Goal: Book appointment/travel/reservation

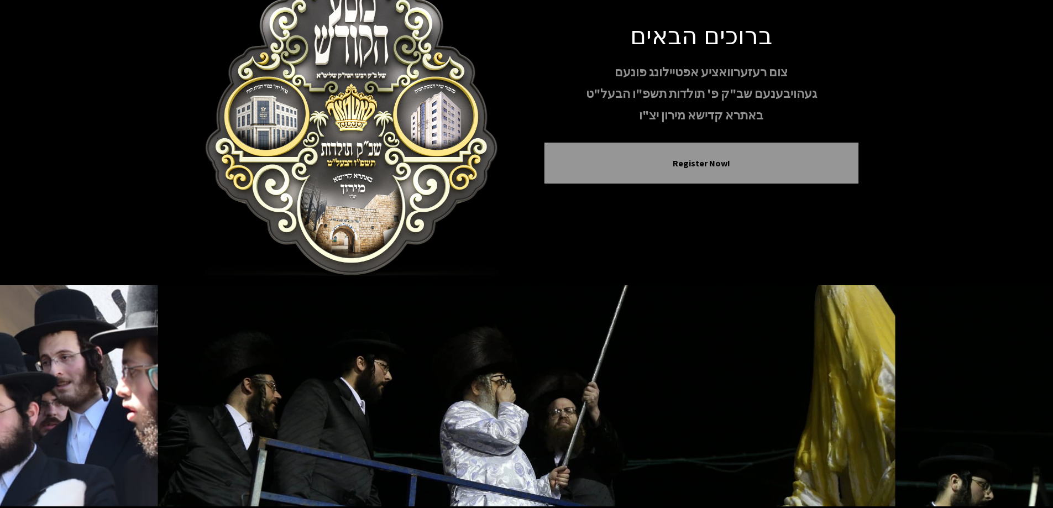
scroll to position [65, 0]
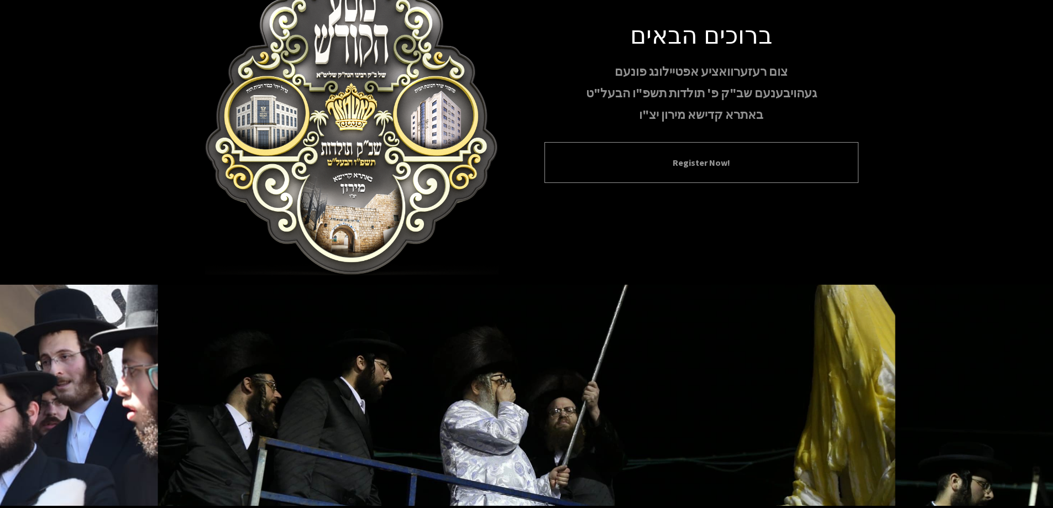
click at [723, 156] on button "Register Now!" at bounding box center [701, 162] width 286 height 13
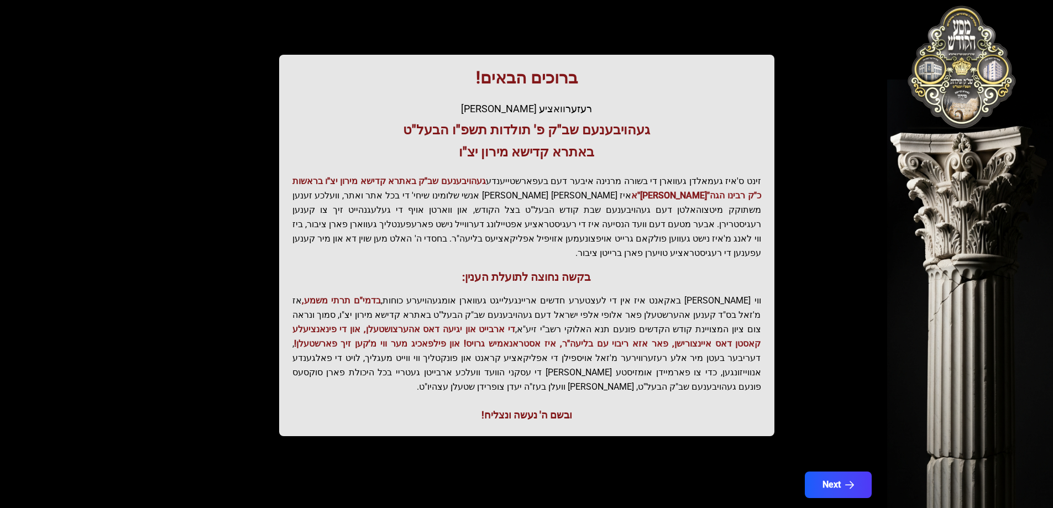
scroll to position [132, 0]
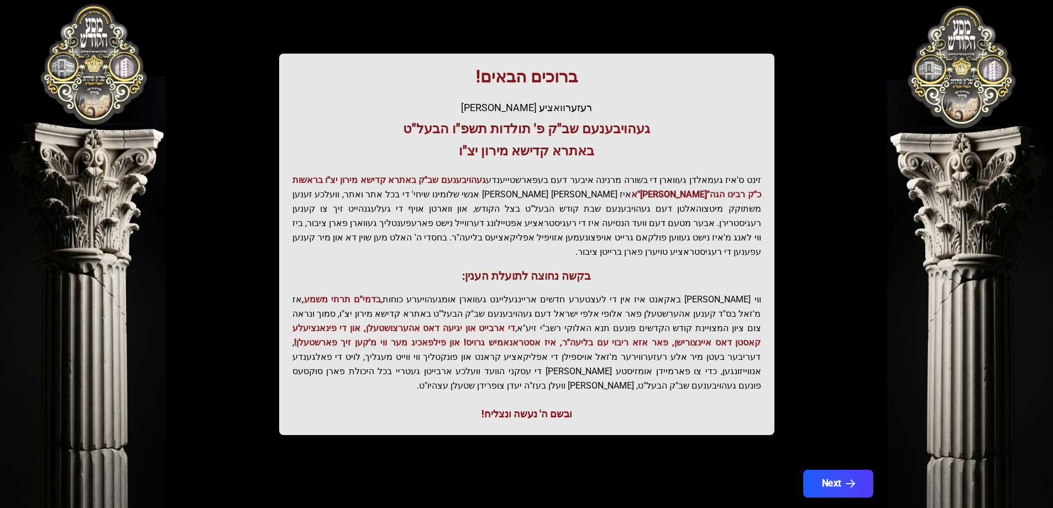
click at [847, 479] on icon "button" at bounding box center [849, 483] width 9 height 9
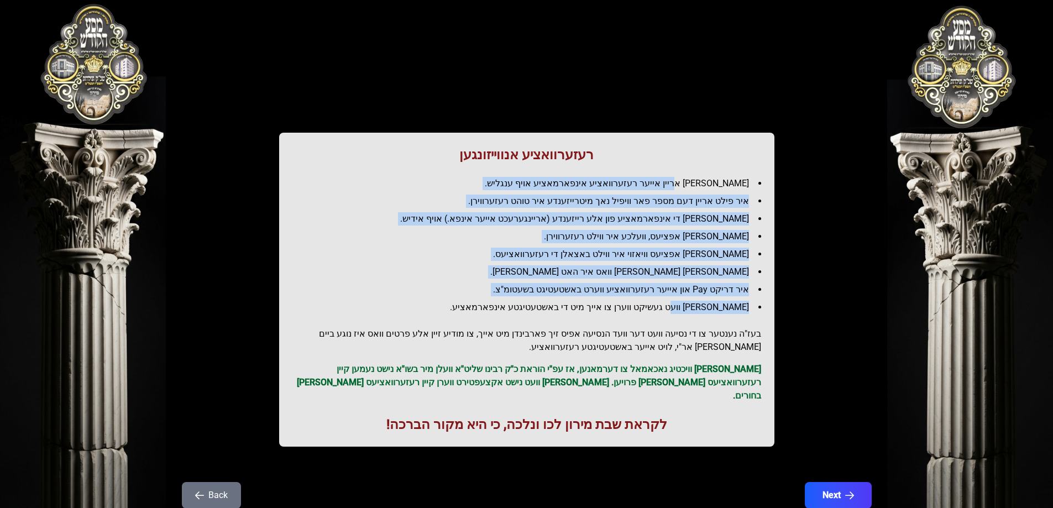
drag, startPoint x: 699, startPoint y: 187, endPoint x: 693, endPoint y: 299, distance: 111.8
click at [693, 299] on ul "[PERSON_NAME] אריין אייער רעזערוואציע אינפארמאציע אויף ענגליש. איר פילט אריין ד…" at bounding box center [526, 245] width 469 height 137
drag, startPoint x: 682, startPoint y: 182, endPoint x: 670, endPoint y: 296, distance: 113.9
click at [670, 296] on ul "[PERSON_NAME] אריין אייער רעזערוואציע אינפארמאציע אויף ענגליש. איר פילט אריין ד…" at bounding box center [526, 245] width 469 height 137
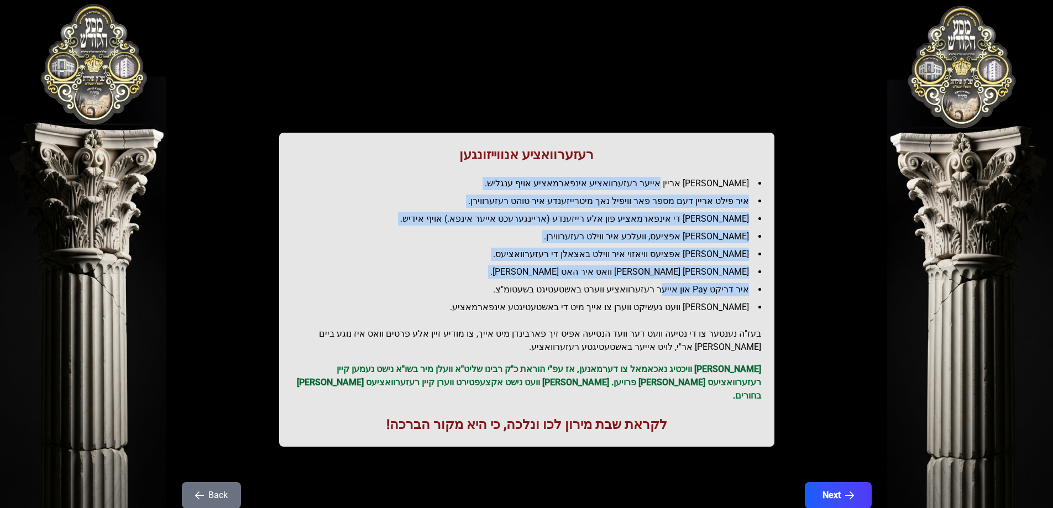
click at [671, 296] on li "איר דריקט Pay און אייער רעזערוואציע ווערט באשטעטיגט בשעטומ"צ." at bounding box center [531, 289] width 460 height 13
click at [682, 286] on li "איר דריקט Pay און אייער רעזערוואציע ווערט באשטעטיגט בשעטומ"צ." at bounding box center [531, 289] width 460 height 13
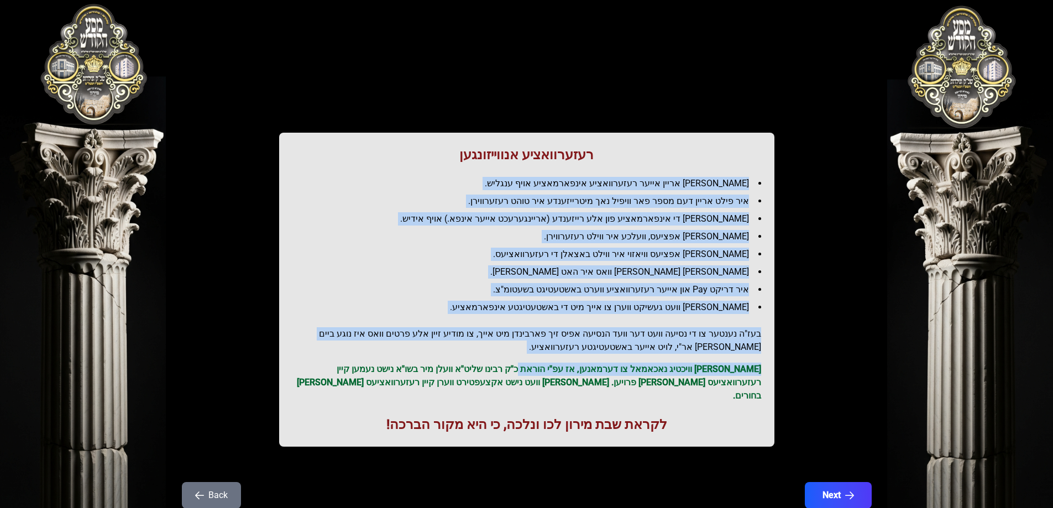
drag, startPoint x: 749, startPoint y: 181, endPoint x: 546, endPoint y: 354, distance: 266.9
click at [546, 354] on div "רעזערוואציע אנווייזונגען איר לייגט אריין אייער רעזערוואציע אינפארמאציע אויף ענג…" at bounding box center [526, 290] width 495 height 314
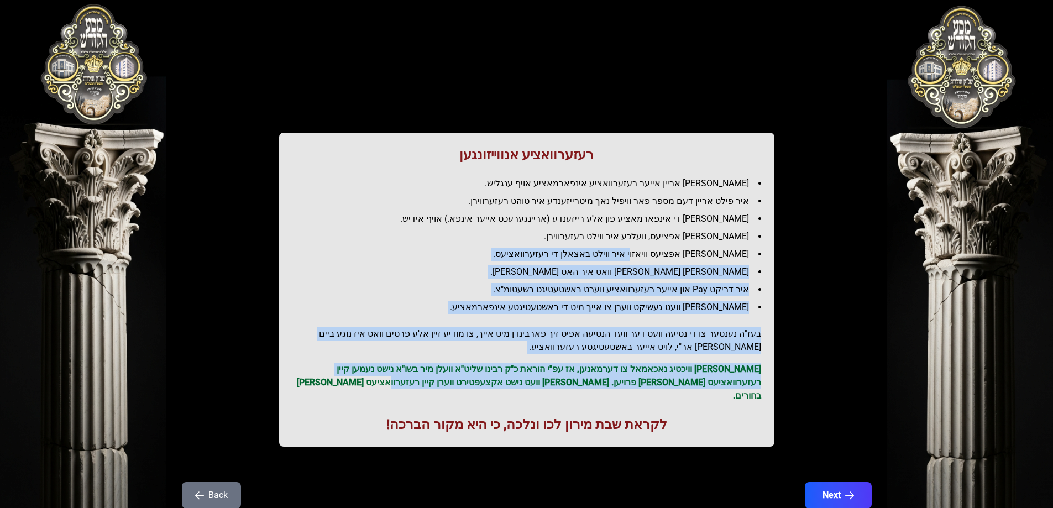
drag, startPoint x: 484, startPoint y: 385, endPoint x: 651, endPoint y: 248, distance: 216.0
click at [651, 248] on div "רעזערוואציע אנווייזונגען איר לייגט אריין אייער רעזערוואציע אינפארמאציע אויף ענג…" at bounding box center [526, 290] width 495 height 314
click at [644, 253] on li "[PERSON_NAME] אפציעס וויאזוי איר ווילט באצאלן די רעזערוואציעס." at bounding box center [531, 254] width 460 height 13
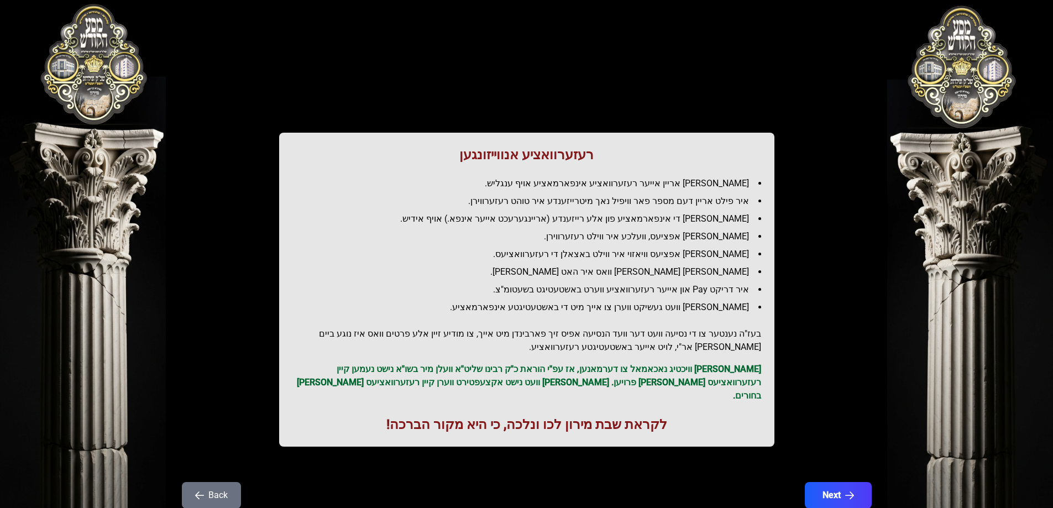
click at [656, 253] on li "[PERSON_NAME] אפציעס וויאזוי איר ווילט באצאלן די רעזערוואציעס." at bounding box center [531, 254] width 460 height 13
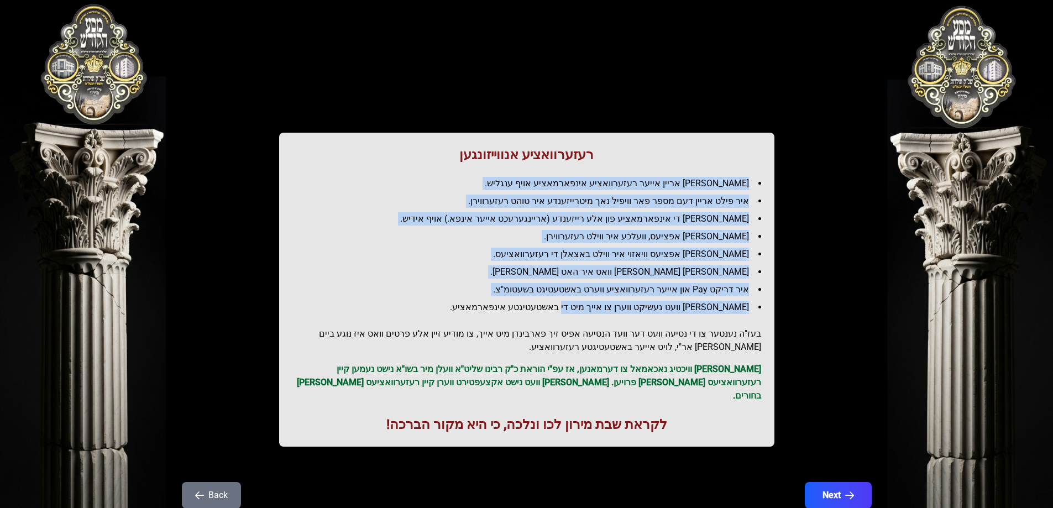
drag, startPoint x: 747, startPoint y: 182, endPoint x: 590, endPoint y: 313, distance: 204.4
click at [590, 313] on ul "[PERSON_NAME] אריין אייער רעזערוואציע אינפארמאציע אויף ענגליש. איר פילט אריין ד…" at bounding box center [526, 245] width 469 height 137
click at [591, 313] on li "[PERSON_NAME] וועט געשיקט ווערן צו אייך מיט די באשטעטיגטע אינפארמאציע." at bounding box center [531, 307] width 460 height 13
drag, startPoint x: 664, startPoint y: 262, endPoint x: 668, endPoint y: 250, distance: 12.1
click at [664, 261] on ul "[PERSON_NAME] אריין אייער רעזערוואציע אינפארמאציע אויף ענגליש. איר פילט אריין ד…" at bounding box center [526, 245] width 469 height 137
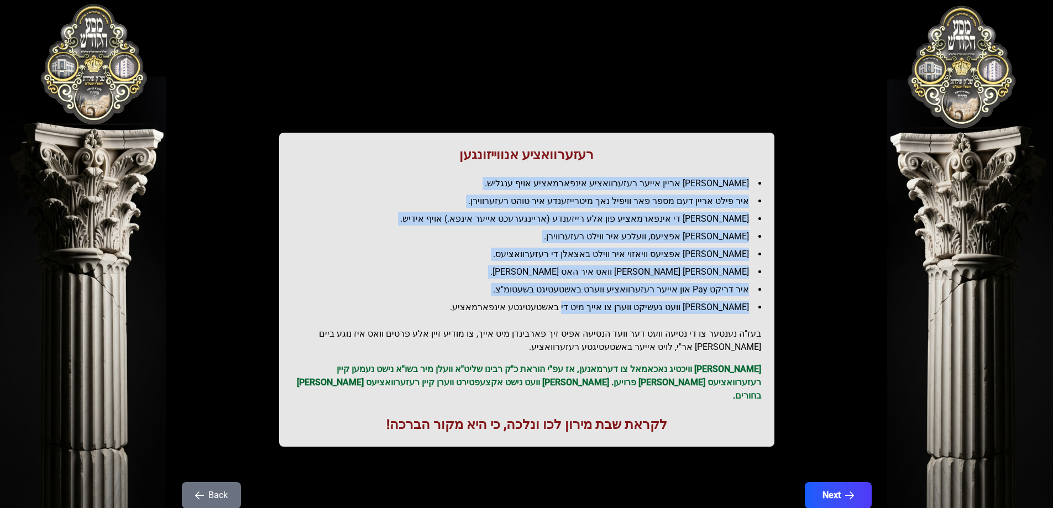
drag, startPoint x: 653, startPoint y: 212, endPoint x: 647, endPoint y: 232, distance: 21.2
click at [652, 212] on ul "[PERSON_NAME] אריין אייער רעזערוואציע אינפארמאציע אויף ענגליש. איר פילט אריין ד…" at bounding box center [526, 245] width 469 height 137
click at [625, 222] on li "[PERSON_NAME] די אינפארמאציע פון אלע רייזענדע (אריינגערעכט אייער אינפא.) אויף א…" at bounding box center [531, 218] width 460 height 13
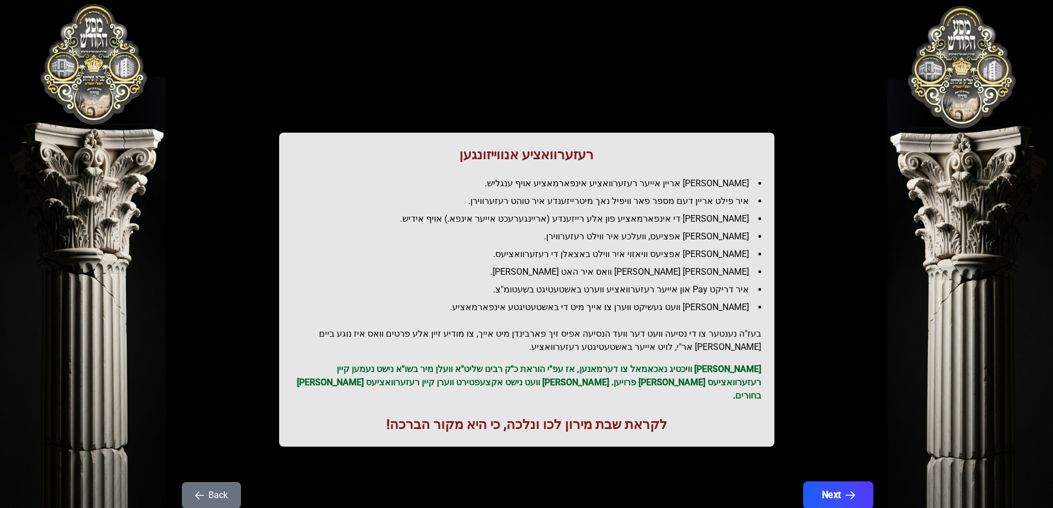
click at [850, 490] on button "Next" at bounding box center [838, 495] width 70 height 28
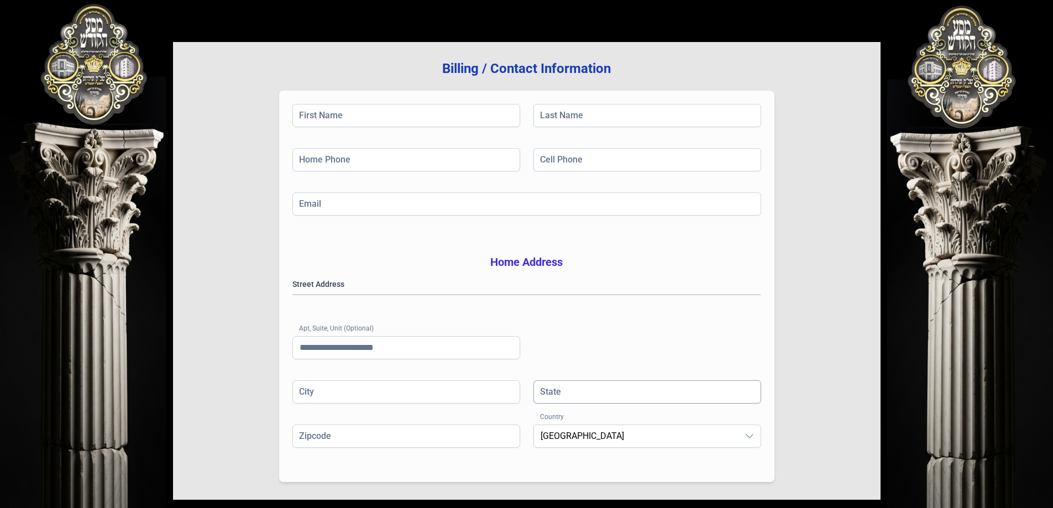
scroll to position [176, 0]
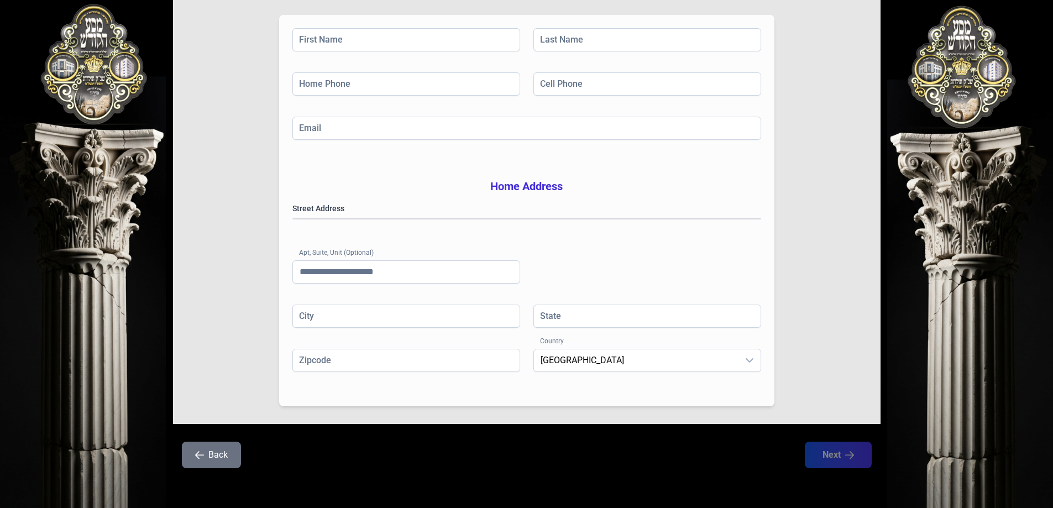
click at [896, 235] on div "בעזהשי"ת [PHONE_NUMBER] Billing / Contact Information First Name Last Name Home…" at bounding box center [526, 174] width 1053 height 668
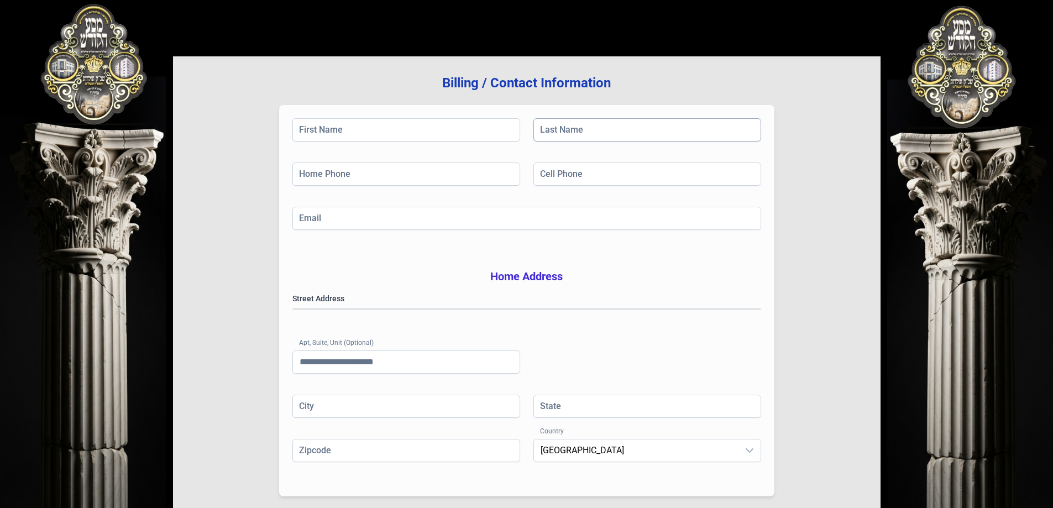
scroll to position [0, 0]
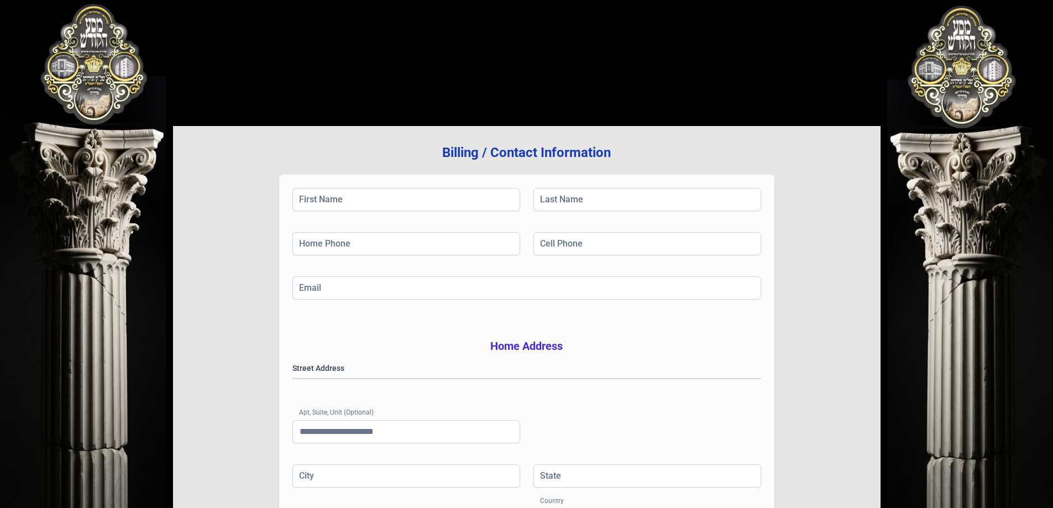
click at [532, 97] on div "Billing / Contact Information First Name Last Name Home Phone Cell Phone Email …" at bounding box center [526, 334] width 707 height 615
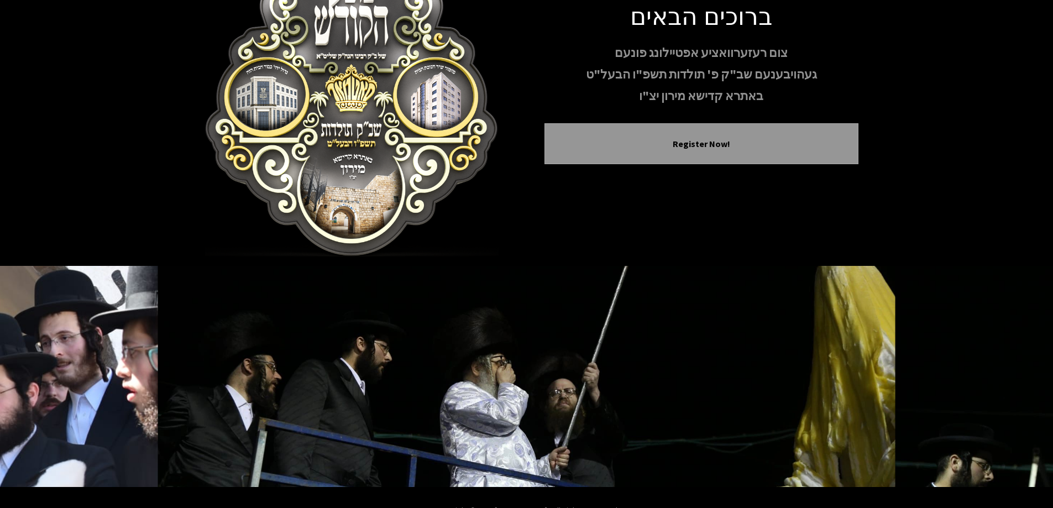
scroll to position [109, 0]
